Goal: Task Accomplishment & Management: Use online tool/utility

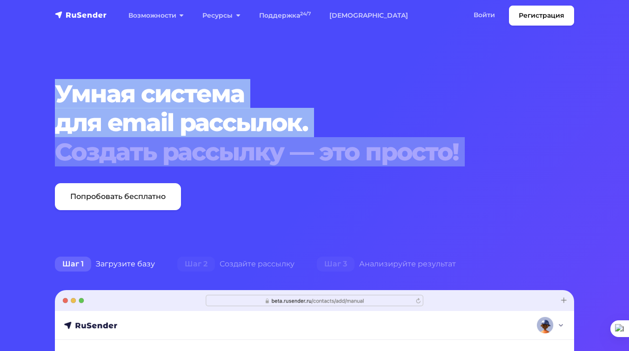
drag, startPoint x: 44, startPoint y: 90, endPoint x: 512, endPoint y: 176, distance: 476.4
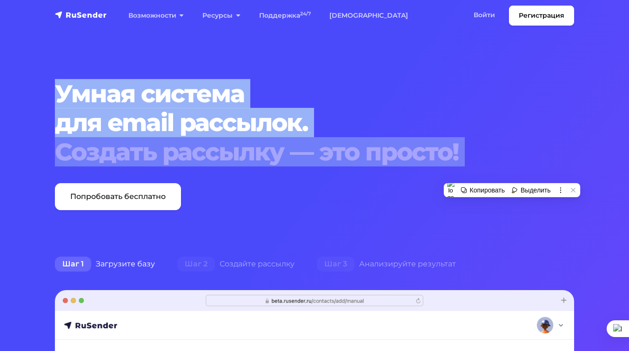
click at [458, 145] on div "Создать рассылку — это просто!" at bounding box center [314, 152] width 519 height 29
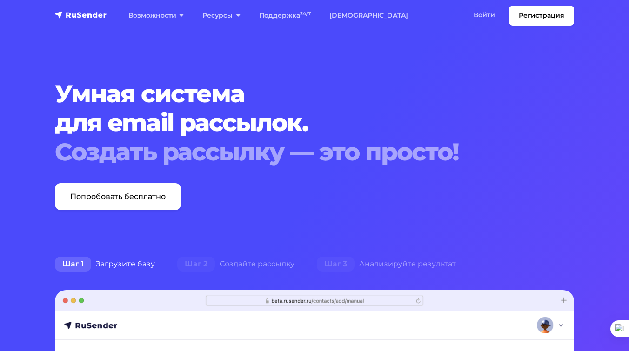
click at [458, 145] on div "Создать рассылку — это просто!" at bounding box center [314, 152] width 519 height 29
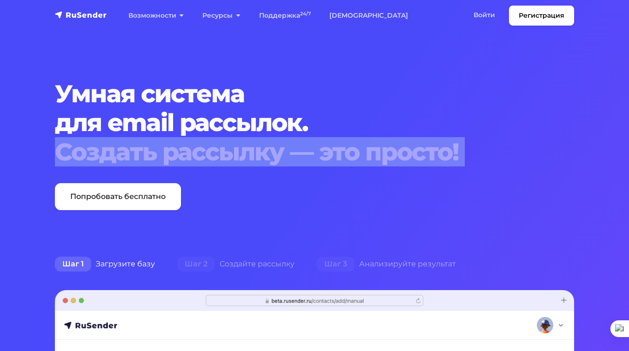
click at [458, 145] on div "Создать рассылку — это просто!" at bounding box center [314, 152] width 519 height 29
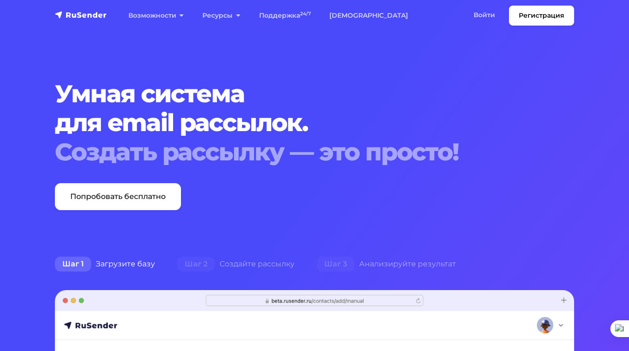
click at [249, 116] on h1 "Умная система для email рассылок. Создать рассылку — это просто!" at bounding box center [314, 122] width 519 height 87
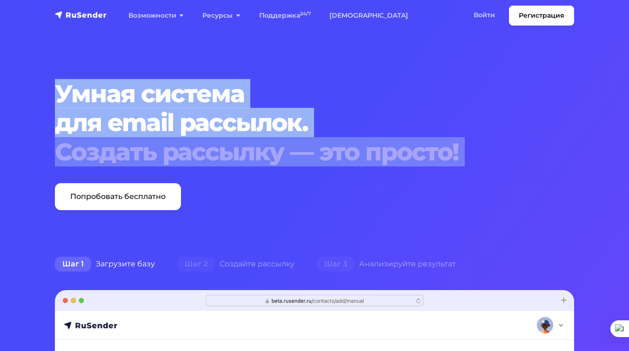
drag, startPoint x: 61, startPoint y: 86, endPoint x: 500, endPoint y: 171, distance: 447.4
click at [500, 171] on div "Умная система для email рассылок. Создать рассылку — это просто! Попробовать бе…" at bounding box center [314, 144] width 530 height 131
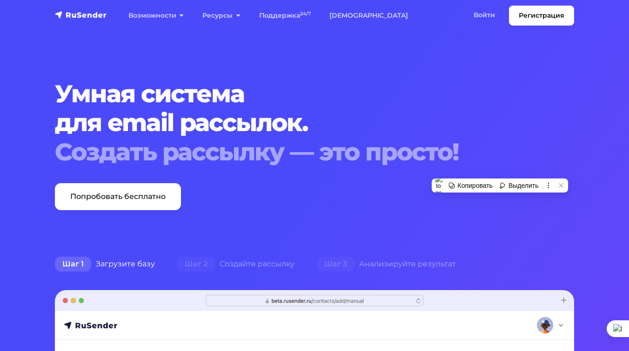
click at [490, 127] on h1 "Умная система для email рассылок. Создать рассылку — это просто!" at bounding box center [314, 122] width 519 height 87
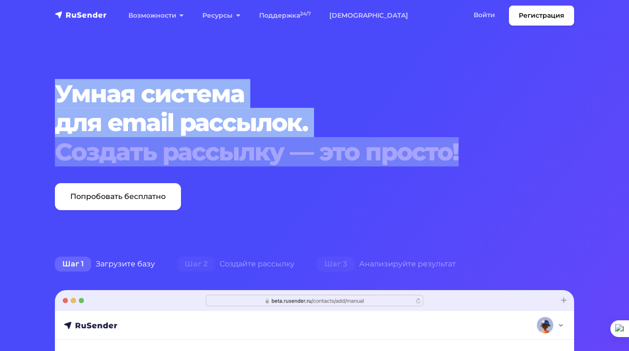
drag, startPoint x: 453, startPoint y: 158, endPoint x: 4, endPoint y: 92, distance: 454.3
click at [47, 81] on div "Копировать" at bounding box center [47, 80] width 35 height 7
click at [236, 150] on div "Создать рассылку — это просто!" at bounding box center [314, 152] width 519 height 29
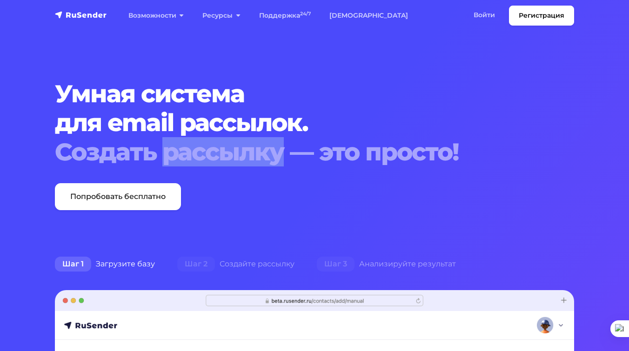
click at [236, 150] on div "Создать рассылку — это просто!" at bounding box center [314, 152] width 519 height 29
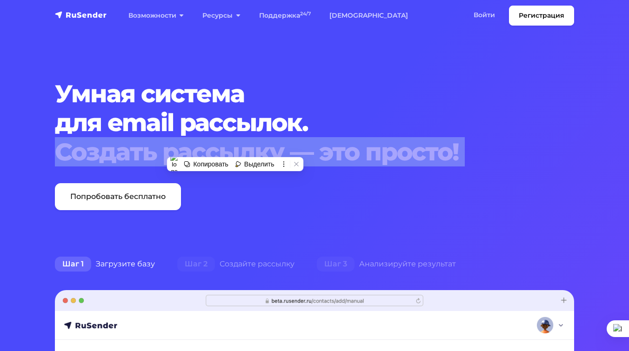
click at [234, 149] on div "Создать рассылку — это просто!" at bounding box center [314, 152] width 519 height 29
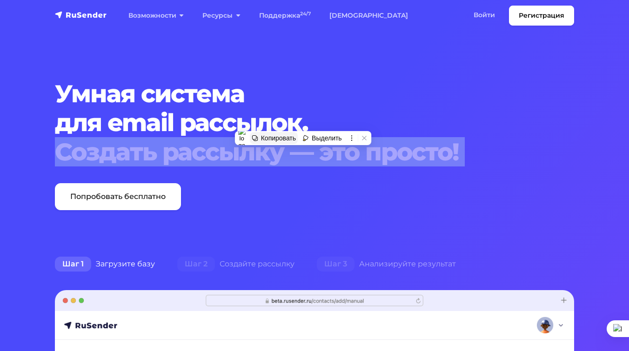
click at [275, 138] on div "Копировать" at bounding box center [278, 137] width 35 height 7
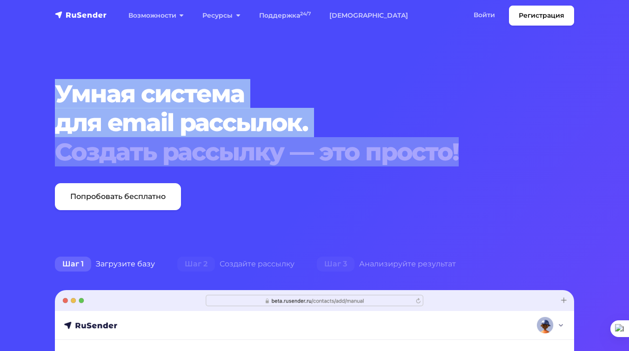
drag, startPoint x: 74, startPoint y: 92, endPoint x: 507, endPoint y: 160, distance: 438.1
click at [507, 160] on h1 "Умная система для email рассылок. Создать рассылку — это просто!" at bounding box center [314, 122] width 519 height 87
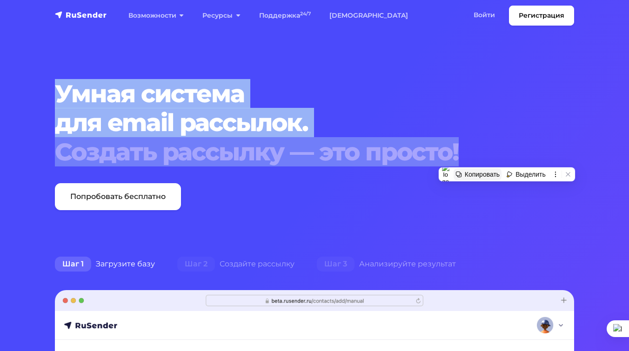
click at [479, 175] on div "Копировать" at bounding box center [481, 174] width 35 height 7
